Goal: Go to known website: Access a specific website the user already knows

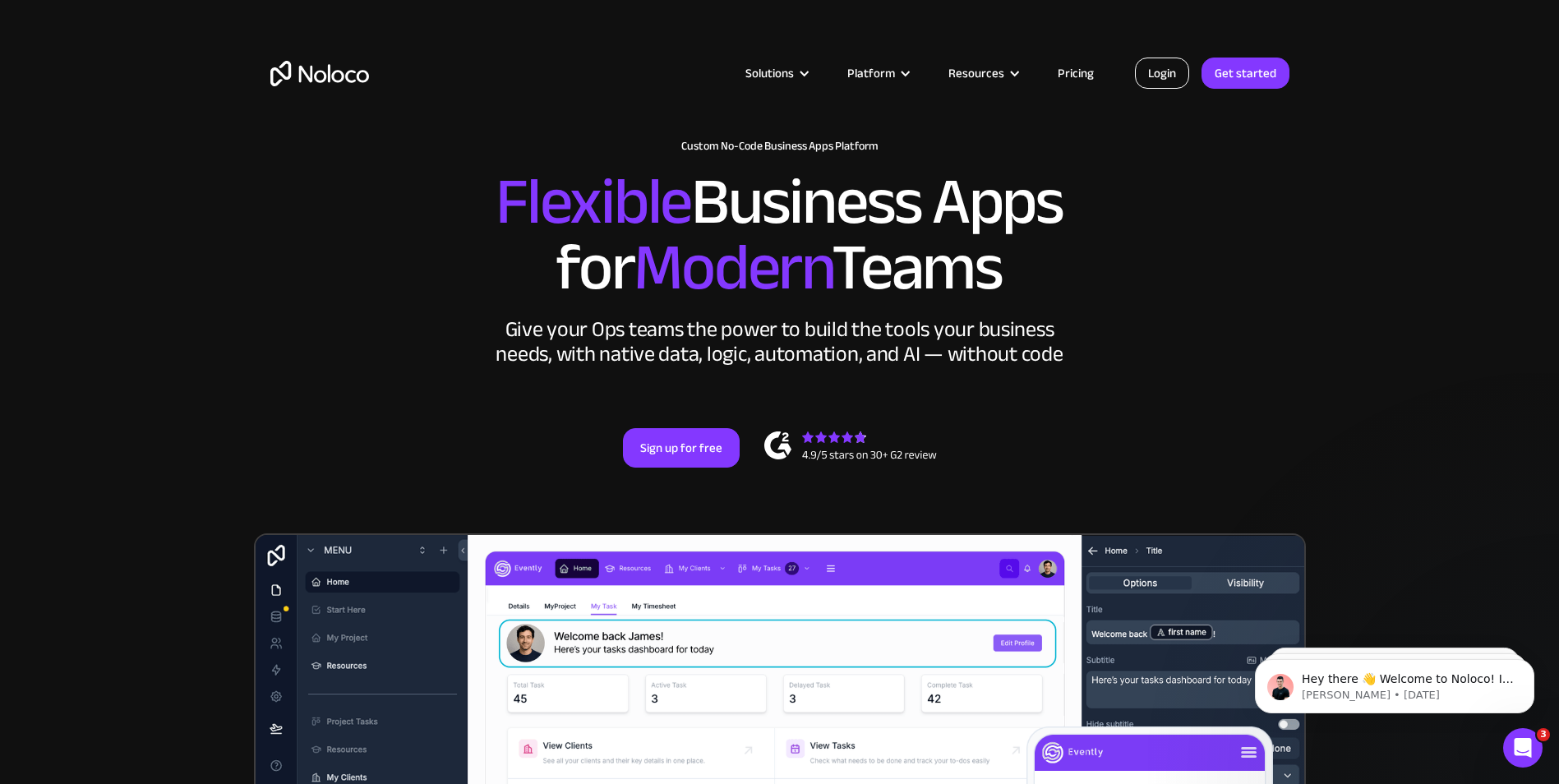
click at [1166, 77] on link "Login" at bounding box center [1162, 73] width 54 height 32
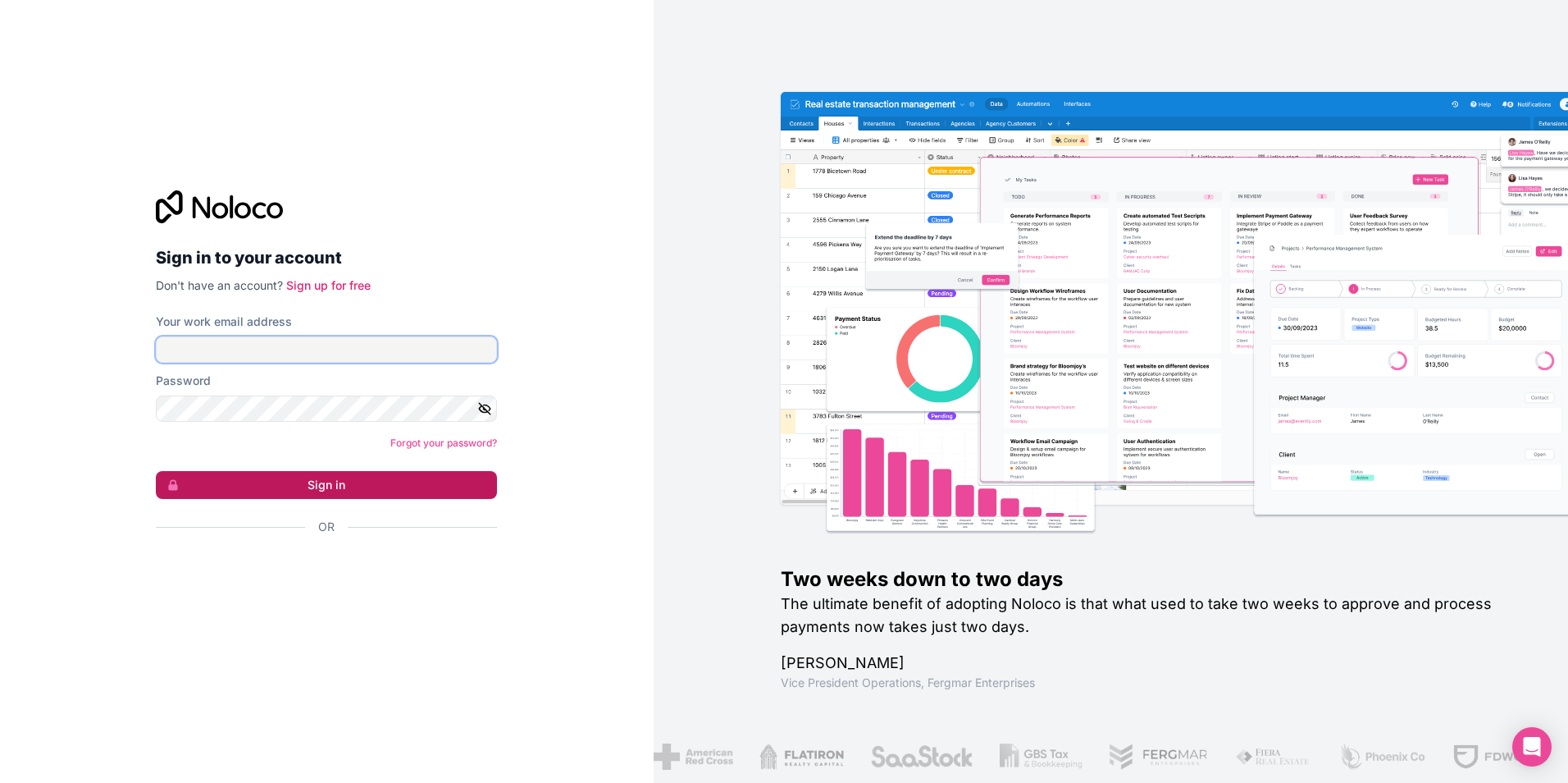
type input "[EMAIL_ADDRESS][DOMAIN_NAME]"
click at [270, 486] on button "Sign in" at bounding box center [326, 485] width 341 height 28
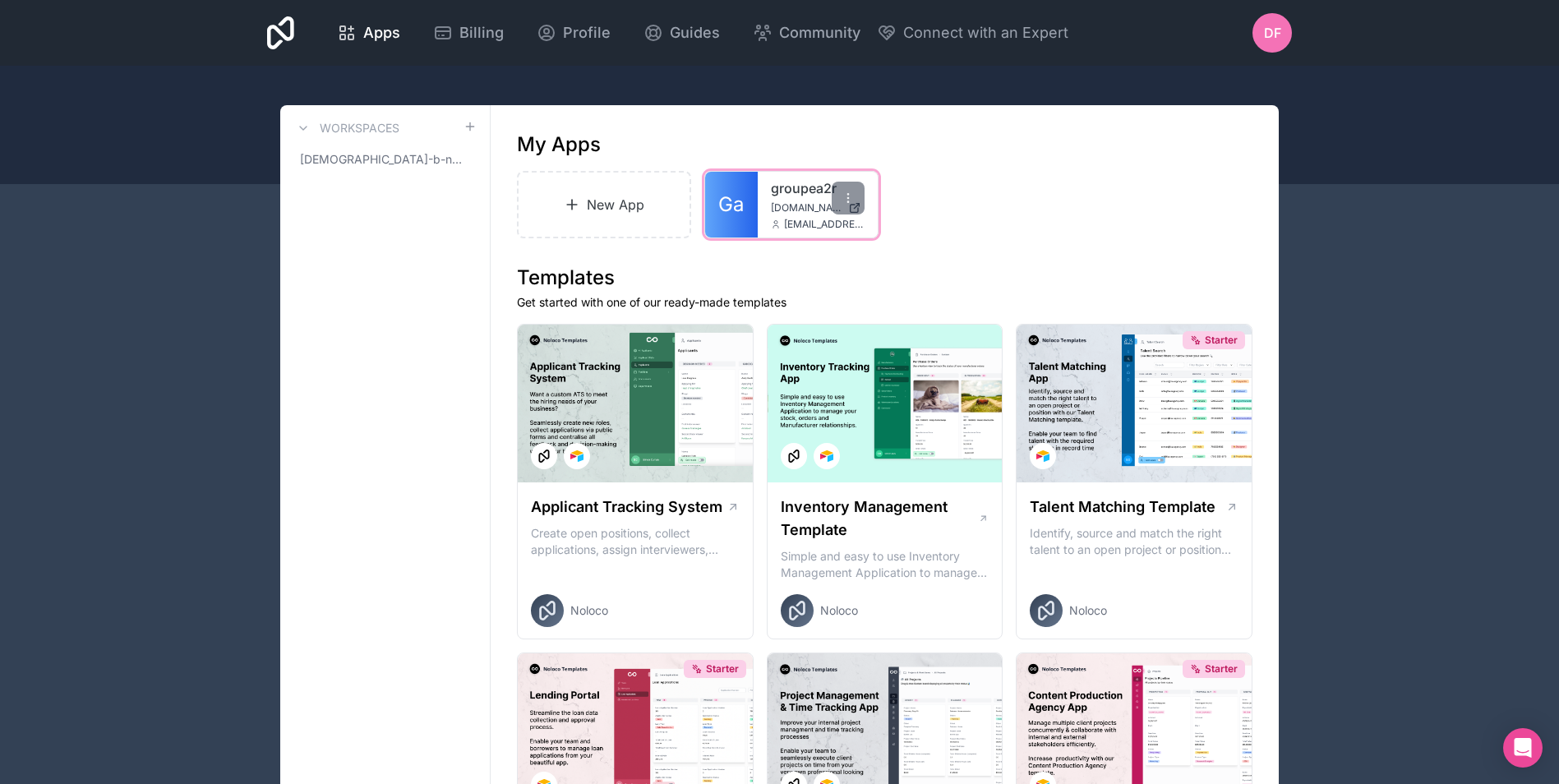
click at [771, 203] on span "[DOMAIN_NAME]" at bounding box center [806, 208] width 70 height 14
click at [775, 187] on link "groupea2r" at bounding box center [818, 188] width 94 height 20
